Goal: Navigation & Orientation: Find specific page/section

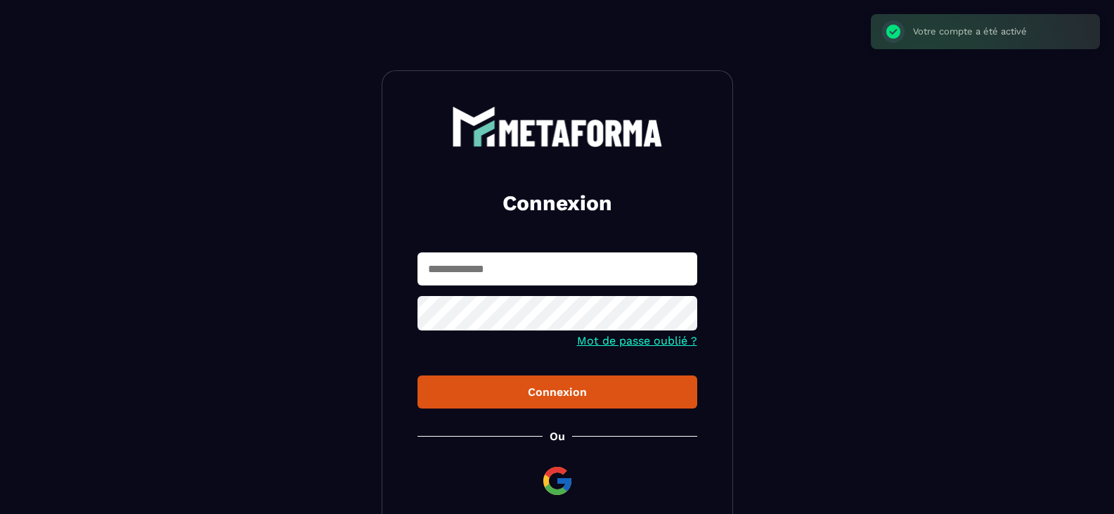
click at [513, 272] on input "text" at bounding box center [558, 268] width 280 height 33
type input "**********"
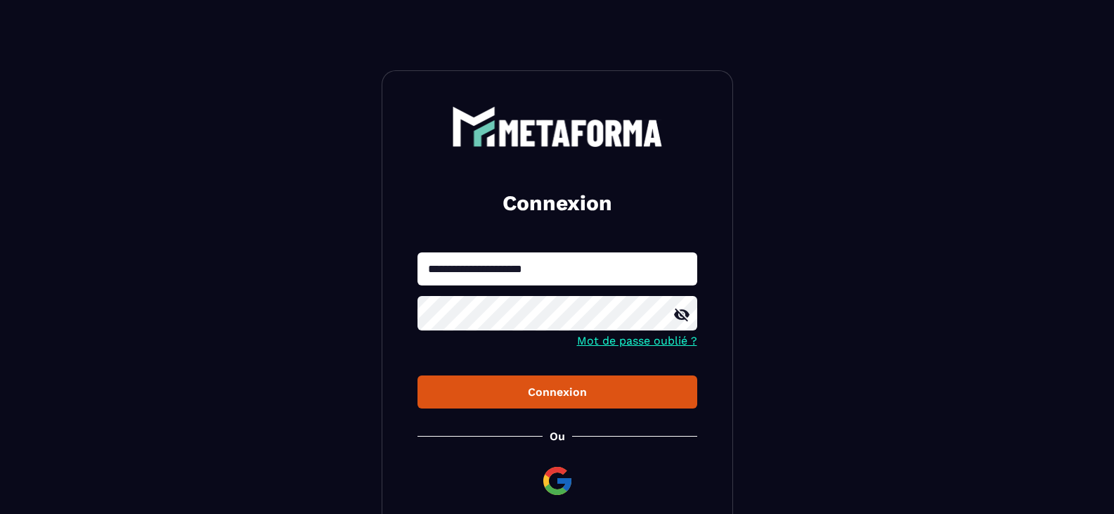
click at [586, 392] on div "Connexion" at bounding box center [557, 391] width 257 height 13
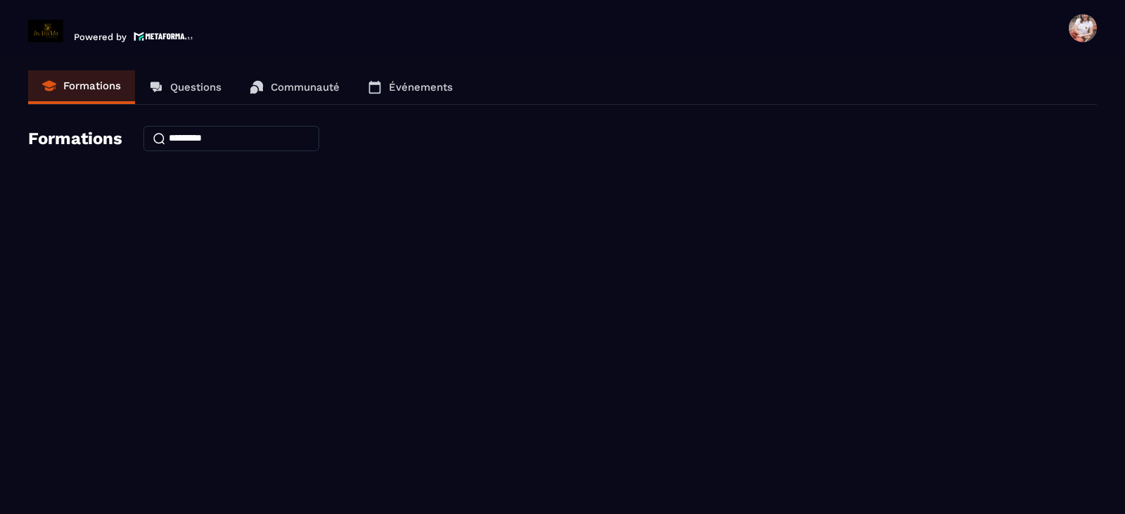
click at [96, 143] on h4 "Formations" at bounding box center [75, 139] width 94 height 20
click at [99, 37] on p "Powered by" at bounding box center [100, 37] width 53 height 11
click at [170, 83] on p "Questions" at bounding box center [195, 87] width 51 height 13
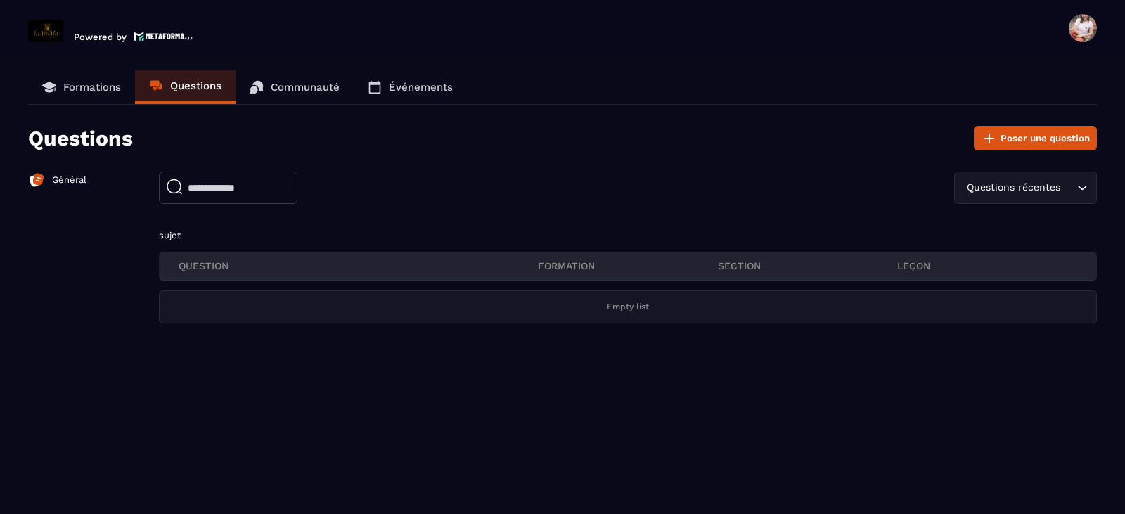
click at [266, 84] on link "Communauté" at bounding box center [295, 87] width 118 height 34
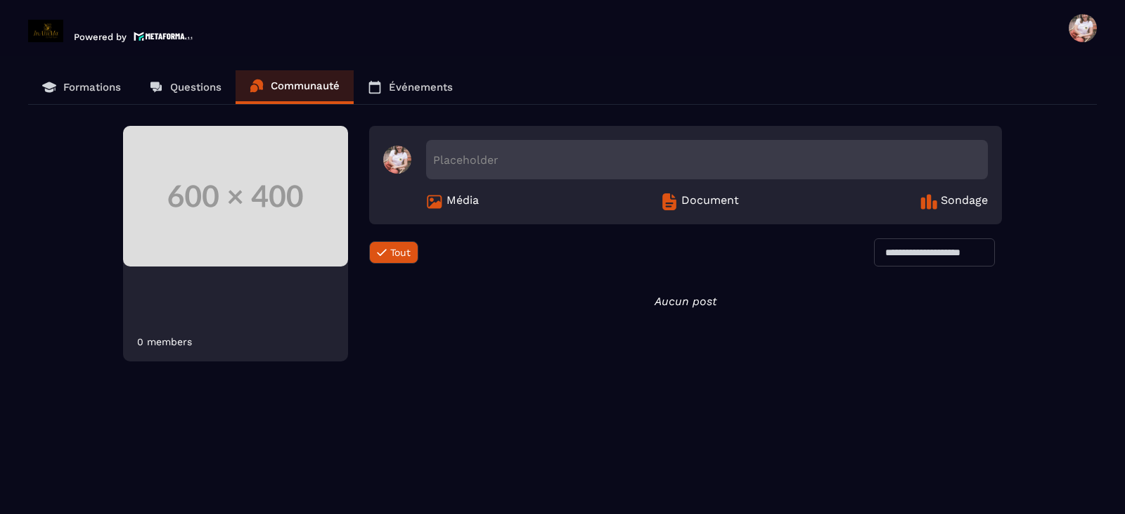
click at [392, 238] on div "Tout" at bounding box center [393, 252] width 49 height 28
click at [392, 252] on span "Tout" at bounding box center [400, 252] width 20 height 11
click at [207, 348] on img at bounding box center [212, 346] width 20 height 20
click at [210, 349] on img at bounding box center [212, 346] width 20 height 20
click at [165, 349] on div "5 members" at bounding box center [164, 345] width 54 height 11
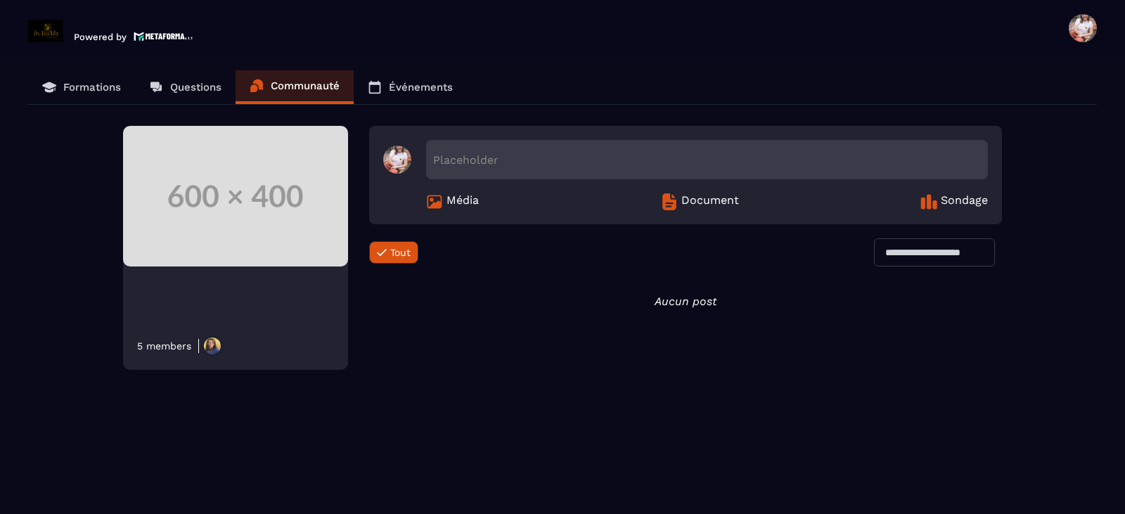
click at [406, 91] on p "Événements" at bounding box center [421, 87] width 64 height 13
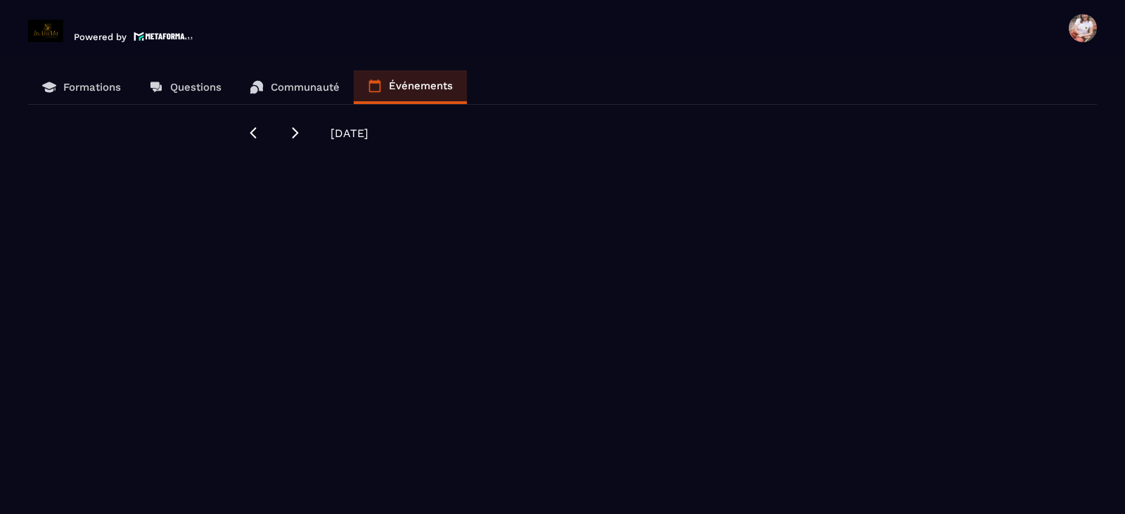
click at [94, 90] on p "Formations" at bounding box center [92, 87] width 58 height 13
